Goal: Information Seeking & Learning: Learn about a topic

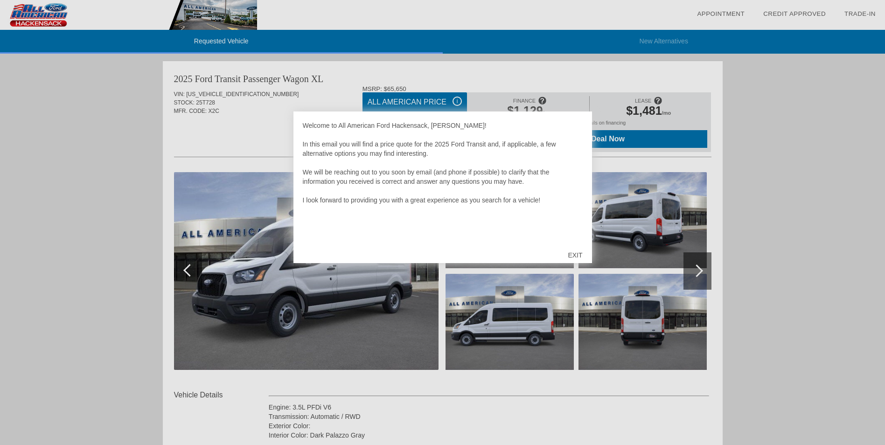
click at [578, 254] on div "EXIT" at bounding box center [575, 255] width 33 height 28
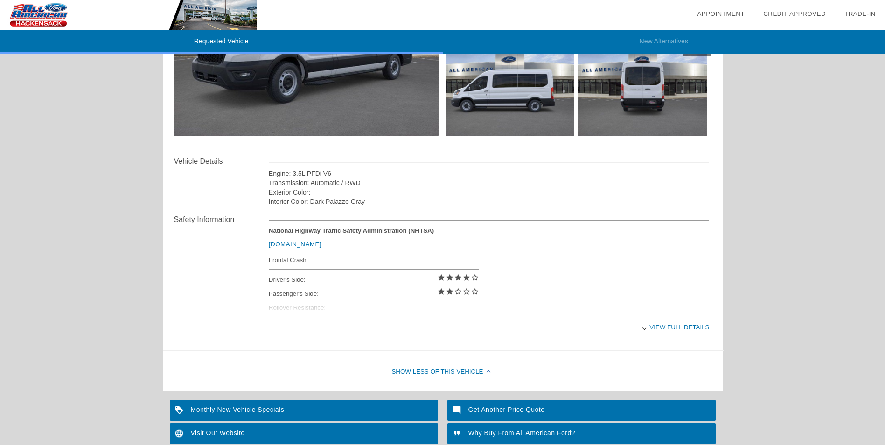
scroll to position [233, 0]
click at [681, 325] on div "View full details" at bounding box center [489, 327] width 441 height 23
click at [682, 328] on div "View less details" at bounding box center [489, 327] width 441 height 23
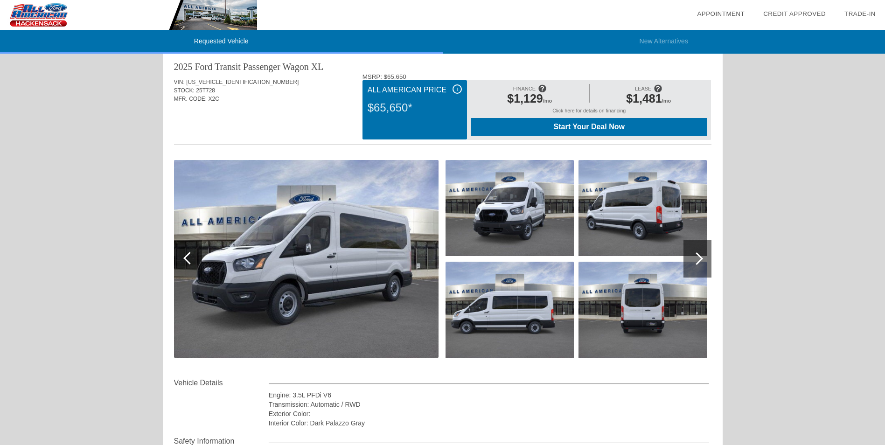
scroll to position [19, 0]
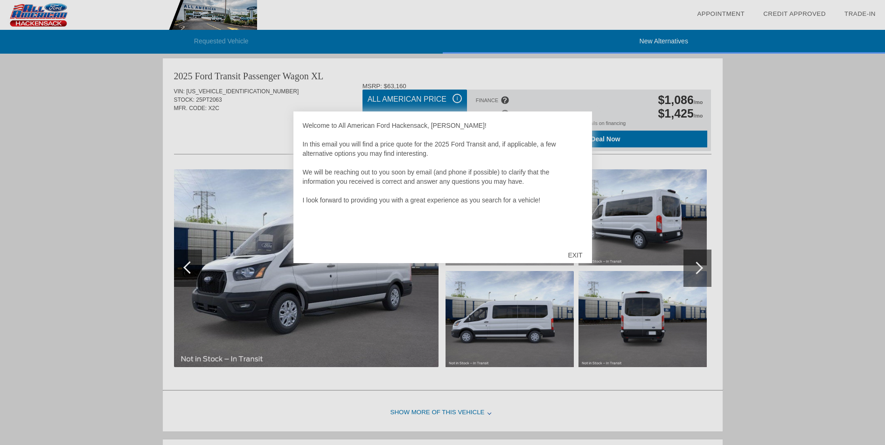
click at [525, 132] on div "Welcome to All American Ford Hackensack, Audra! In this email you will find a p…" at bounding box center [443, 181] width 280 height 121
click at [575, 253] on div "EXIT" at bounding box center [575, 255] width 33 height 28
